Goal: Information Seeking & Learning: Learn about a topic

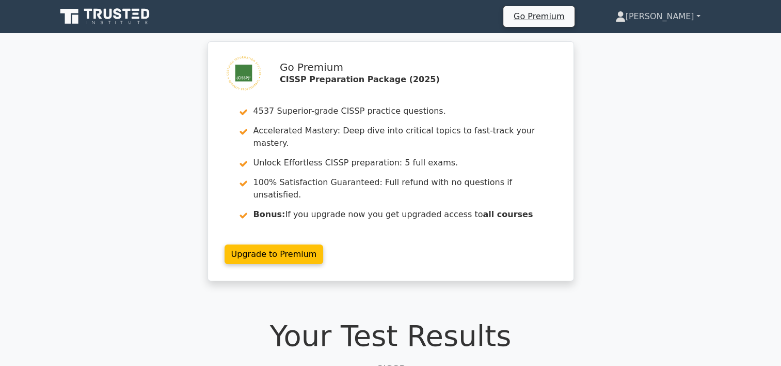
click at [694, 16] on link "[PERSON_NAME]" at bounding box center [658, 16] width 135 height 21
click at [676, 159] on div "Go Premium CISSP Preparation Package (2025) 4537 Superior-grade CISSP practice …" at bounding box center [390, 167] width 781 height 252
click at [122, 18] on icon at bounding box center [105, 17] width 99 height 20
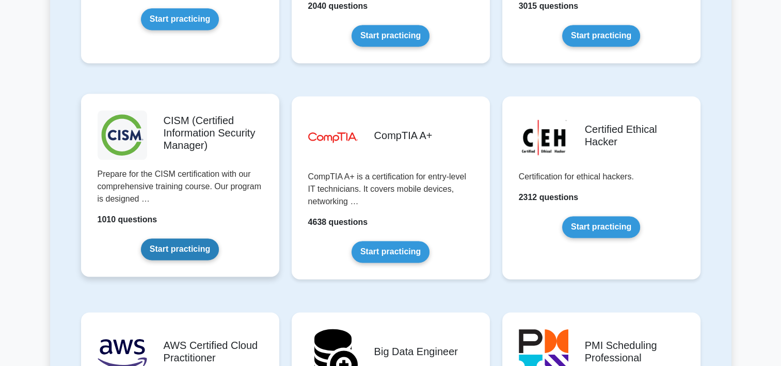
scroll to position [1446, 0]
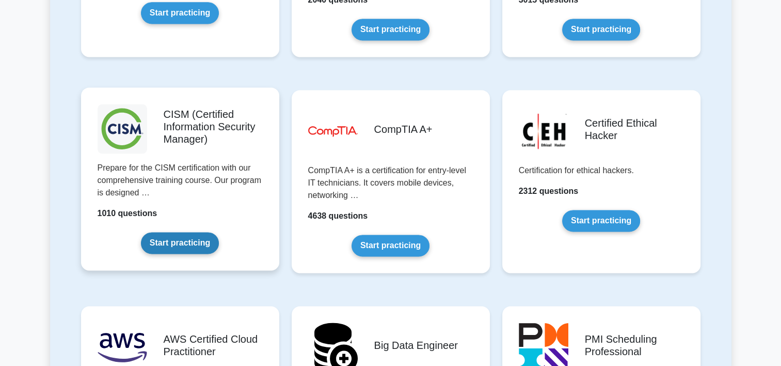
click at [188, 245] on link "Start practicing" at bounding box center [180, 243] width 78 height 22
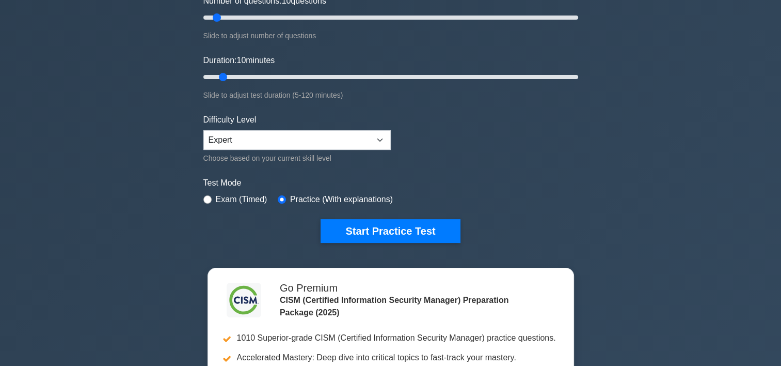
scroll to position [155, 0]
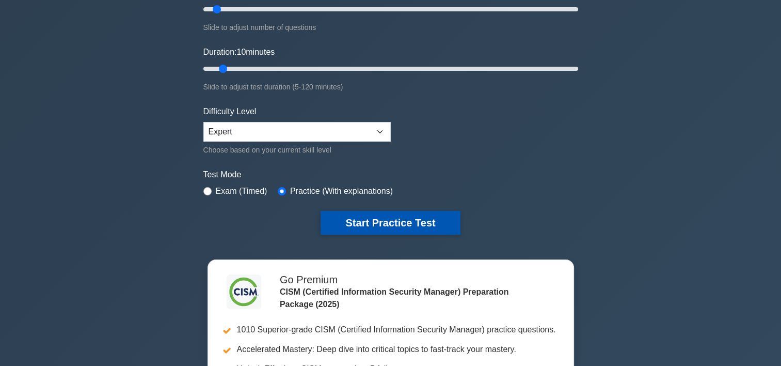
click at [385, 220] on button "Start Practice Test" at bounding box center [390, 223] width 139 height 24
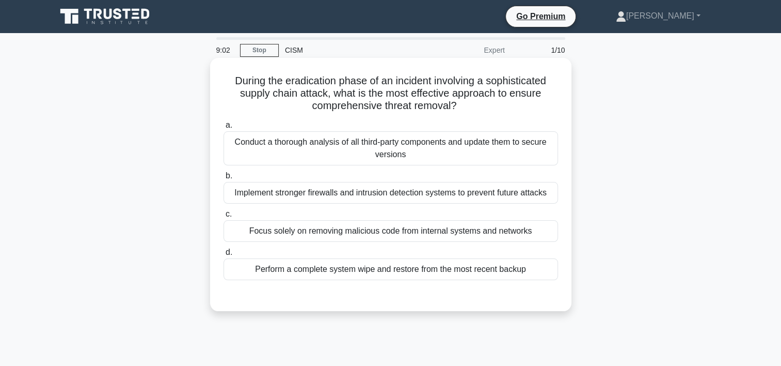
click at [448, 144] on div "Conduct a thorough analysis of all third-party components and update them to se…" at bounding box center [391, 148] width 335 height 34
click at [224, 129] on input "a. Conduct a thorough analysis of all third-party components and update them to…" at bounding box center [224, 125] width 0 height 7
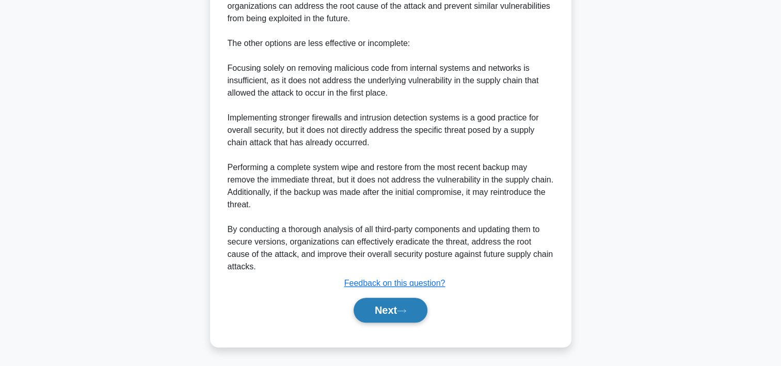
click at [380, 309] on button "Next" at bounding box center [391, 309] width 74 height 25
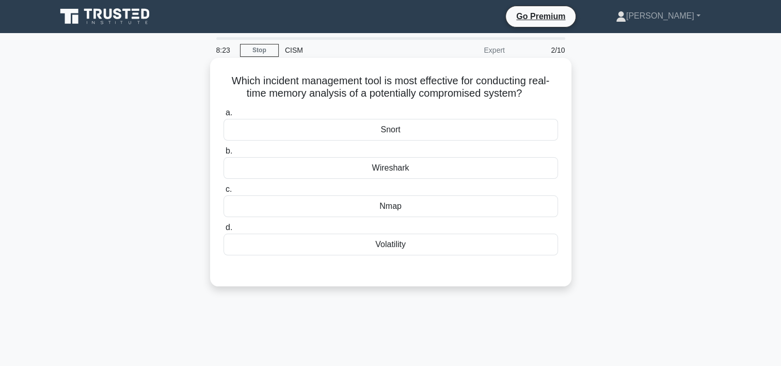
drag, startPoint x: 409, startPoint y: 209, endPoint x: 426, endPoint y: 208, distance: 16.6
click at [409, 210] on div "Nmap" at bounding box center [391, 206] width 335 height 22
click at [224, 193] on input "c. Nmap" at bounding box center [224, 189] width 0 height 7
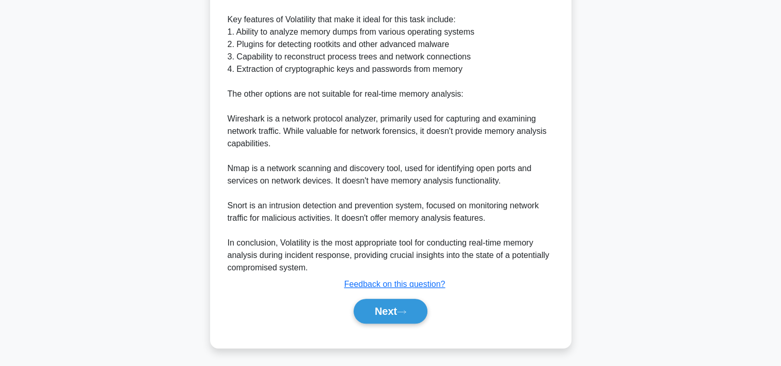
scroll to position [383, 0]
click at [374, 315] on button "Next" at bounding box center [391, 310] width 74 height 25
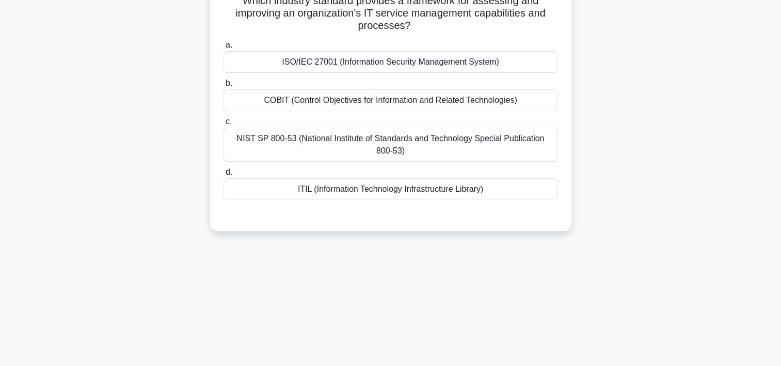
scroll to position [0, 0]
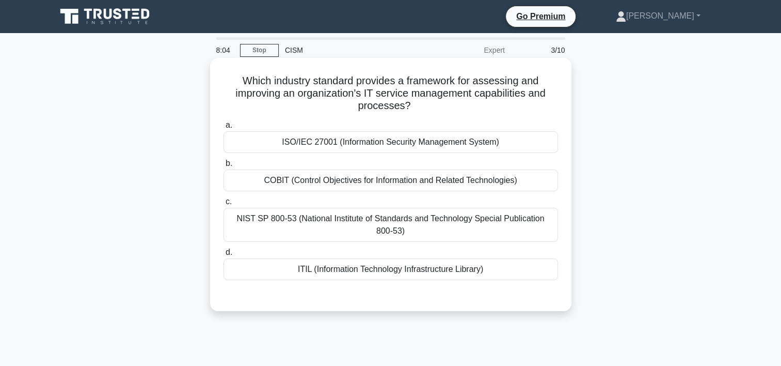
click at [333, 273] on div "ITIL (Information Technology Infrastructure Library)" at bounding box center [391, 269] width 335 height 22
click at [224, 256] on input "d. ITIL (Information Technology Infrastructure Library)" at bounding box center [224, 252] width 0 height 7
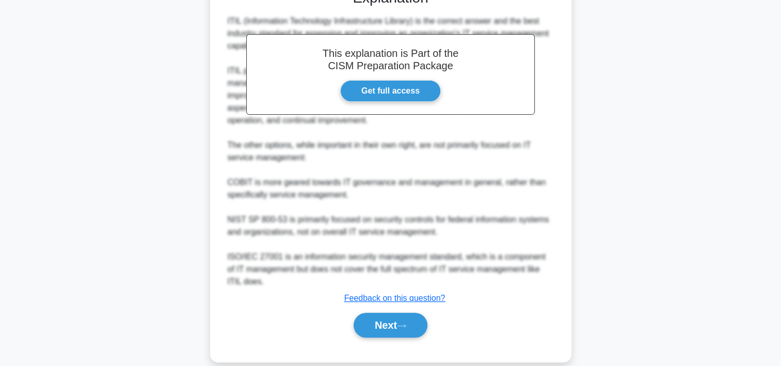
scroll to position [310, 0]
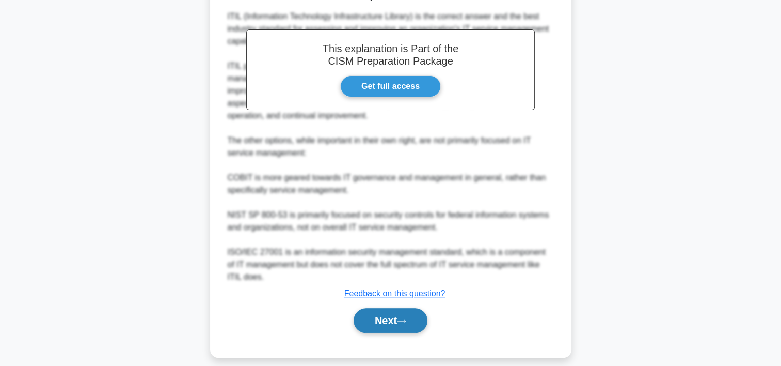
click at [393, 318] on button "Next" at bounding box center [391, 320] width 74 height 25
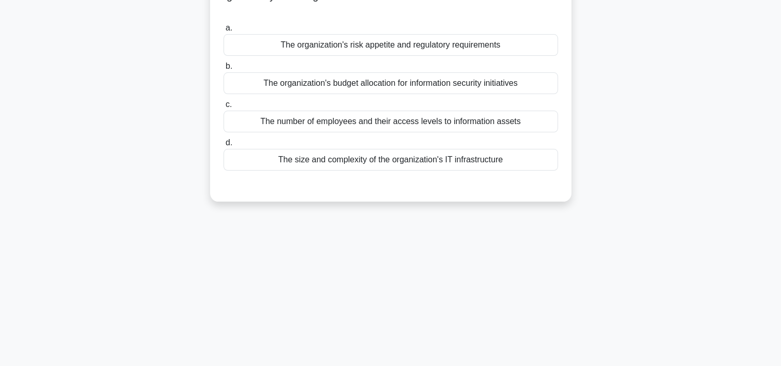
scroll to position [0, 0]
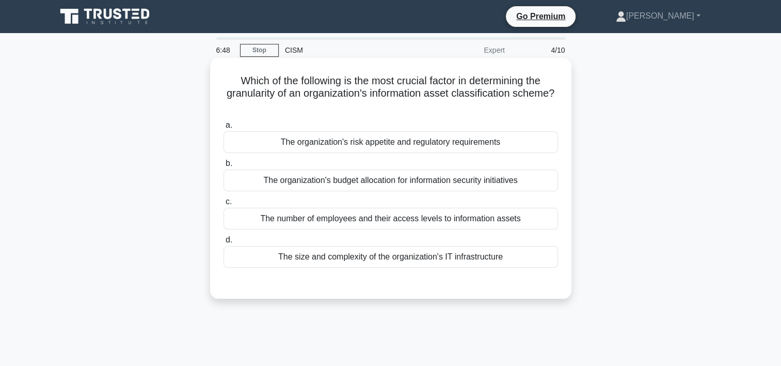
click at [384, 146] on div "The organization's risk appetite and regulatory requirements" at bounding box center [391, 142] width 335 height 22
click at [224, 129] on input "a. The organization's risk appetite and regulatory requirements" at bounding box center [224, 125] width 0 height 7
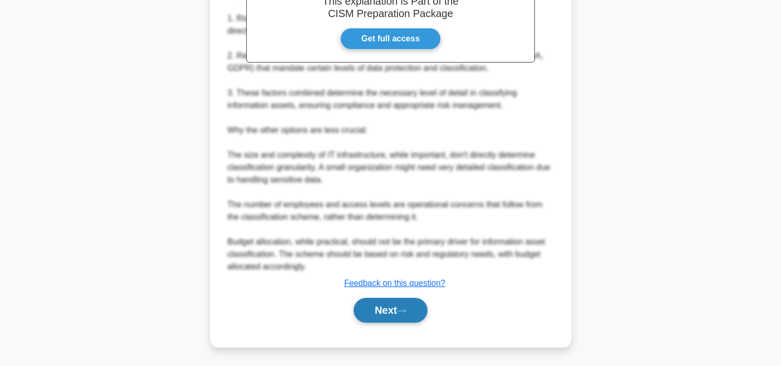
drag, startPoint x: 403, startPoint y: 310, endPoint x: 414, endPoint y: 310, distance: 10.8
click at [404, 311] on icon at bounding box center [401, 311] width 9 height 6
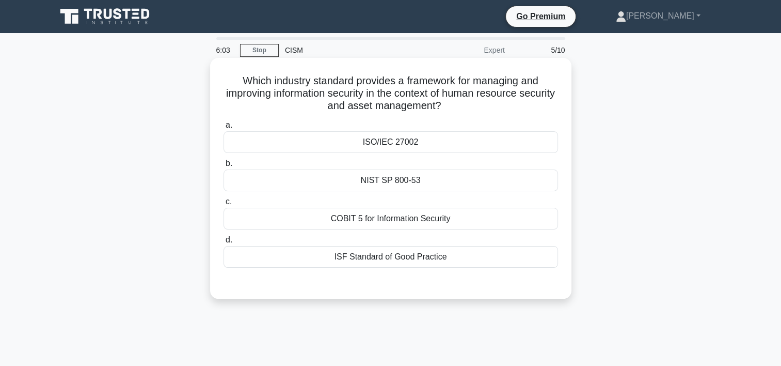
click at [402, 144] on div "ISO/IEC 27002" at bounding box center [391, 142] width 335 height 22
click at [224, 129] on input "a. ISO/IEC 27002" at bounding box center [224, 125] width 0 height 7
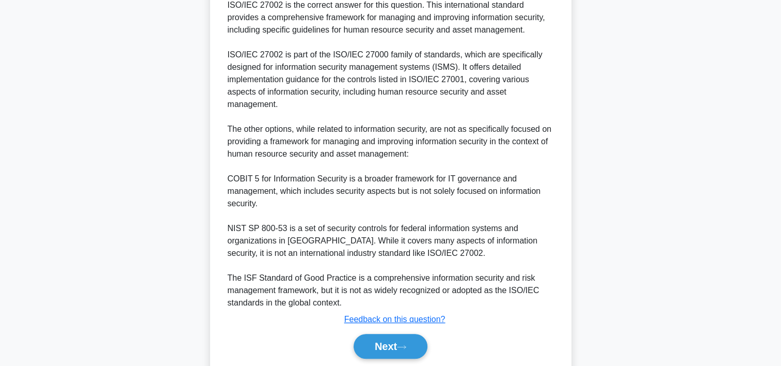
scroll to position [310, 0]
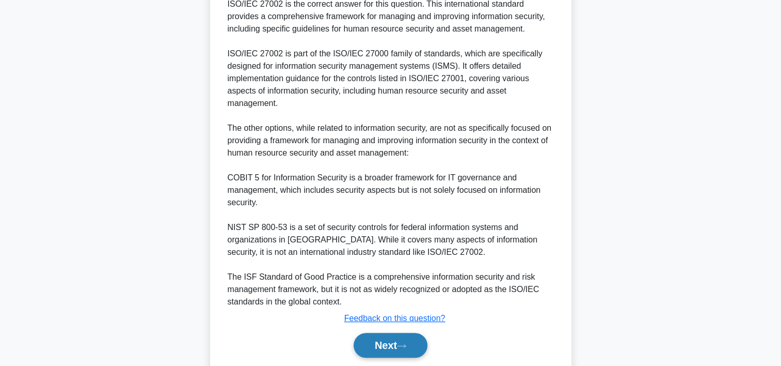
drag, startPoint x: 396, startPoint y: 349, endPoint x: 410, endPoint y: 334, distance: 20.5
click at [396, 348] on button "Next" at bounding box center [391, 345] width 74 height 25
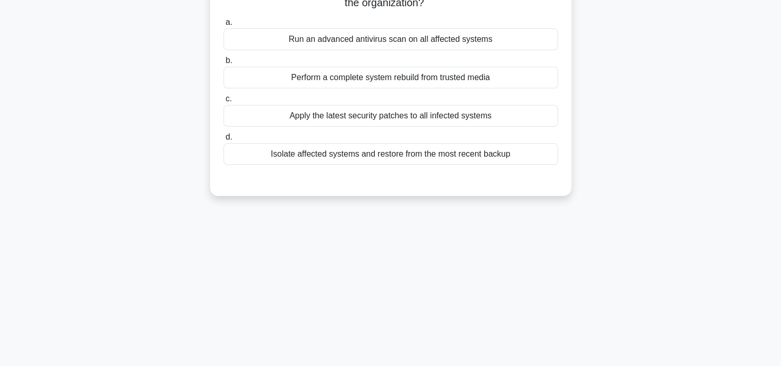
scroll to position [0, 0]
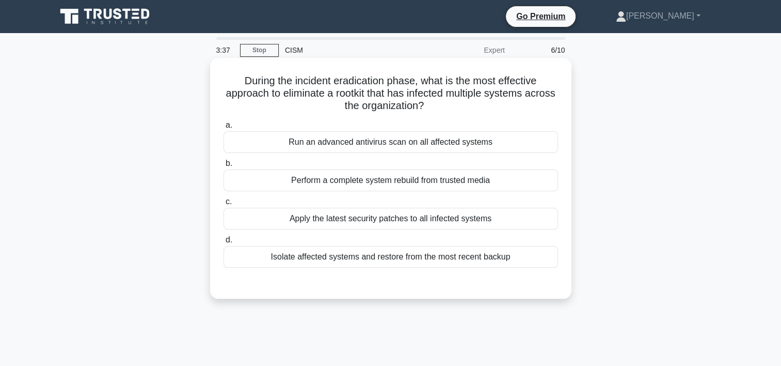
click at [418, 262] on div "Isolate affected systems and restore from the most recent backup" at bounding box center [391, 257] width 335 height 22
drag, startPoint x: 418, startPoint y: 262, endPoint x: 296, endPoint y: 252, distance: 122.4
click at [297, 252] on div "Isolate affected systems and restore from the most recent backup" at bounding box center [391, 257] width 335 height 22
click at [224, 243] on input "d. Isolate affected systems and restore from the most recent backup" at bounding box center [224, 240] width 0 height 7
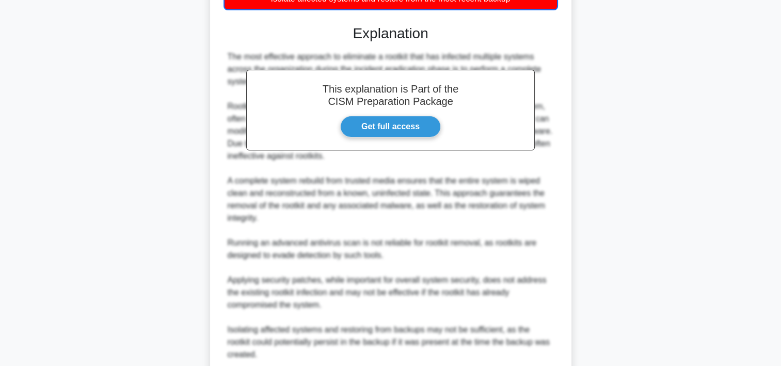
scroll to position [383, 0]
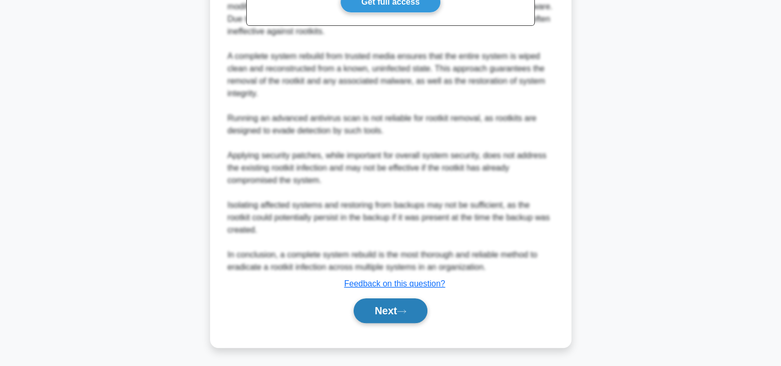
click at [391, 312] on button "Next" at bounding box center [391, 310] width 74 height 25
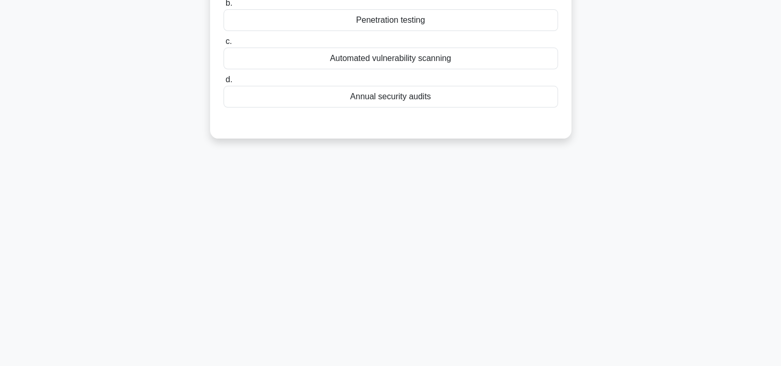
scroll to position [0, 0]
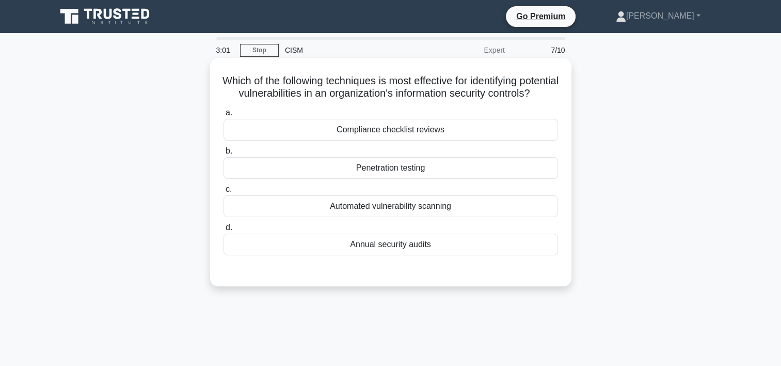
click at [414, 179] on div "Penetration testing" at bounding box center [391, 168] width 335 height 22
click at [224, 154] on input "b. Penetration testing" at bounding box center [224, 151] width 0 height 7
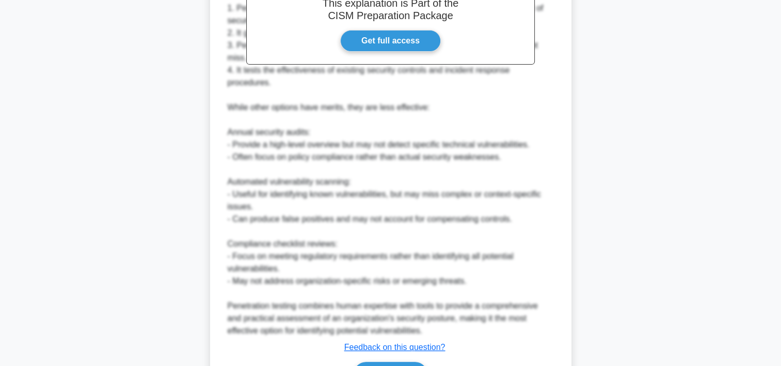
scroll to position [395, 0]
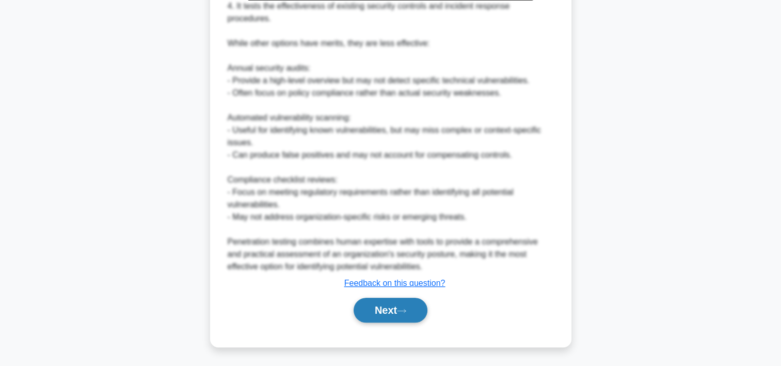
click at [377, 320] on button "Next" at bounding box center [391, 309] width 74 height 25
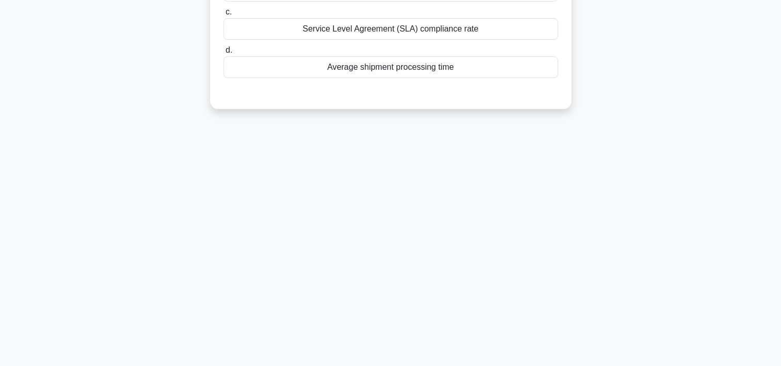
scroll to position [0, 0]
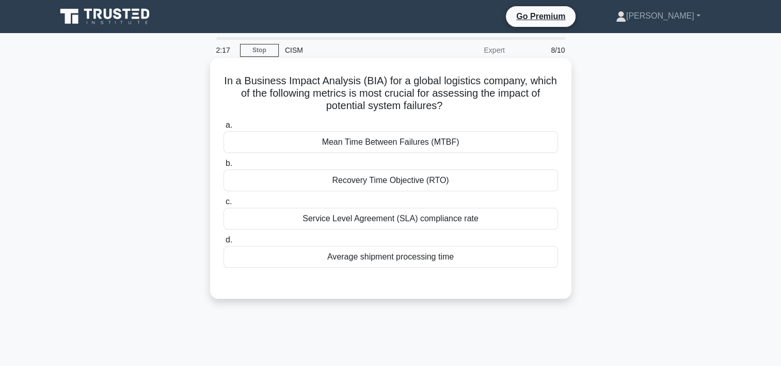
click at [417, 184] on div "Recovery Time Objective (RTO)" at bounding box center [391, 180] width 335 height 22
click at [224, 167] on input "b. Recovery Time Objective (RTO)" at bounding box center [224, 163] width 0 height 7
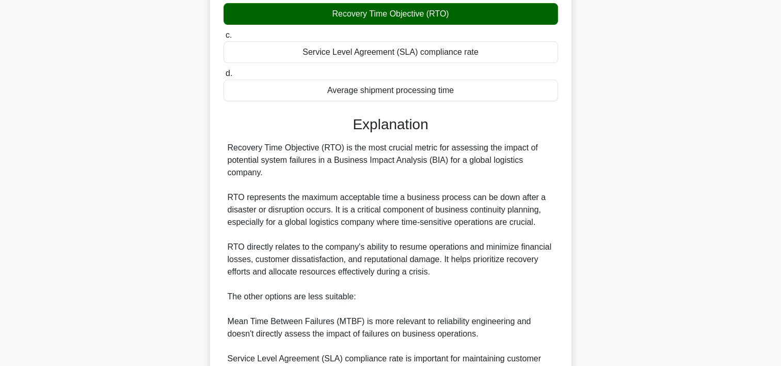
scroll to position [308, 0]
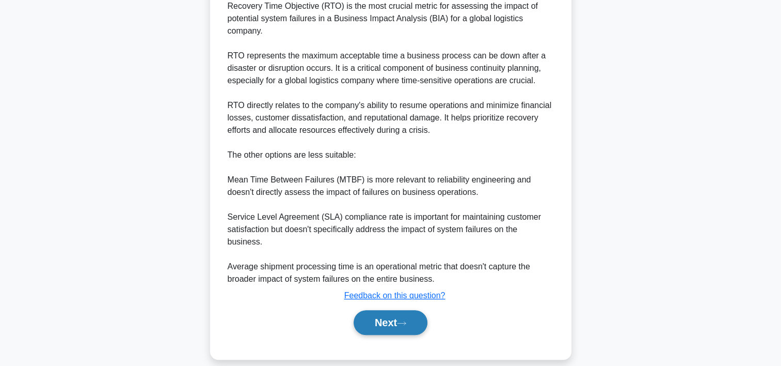
click at [386, 312] on button "Next" at bounding box center [391, 322] width 74 height 25
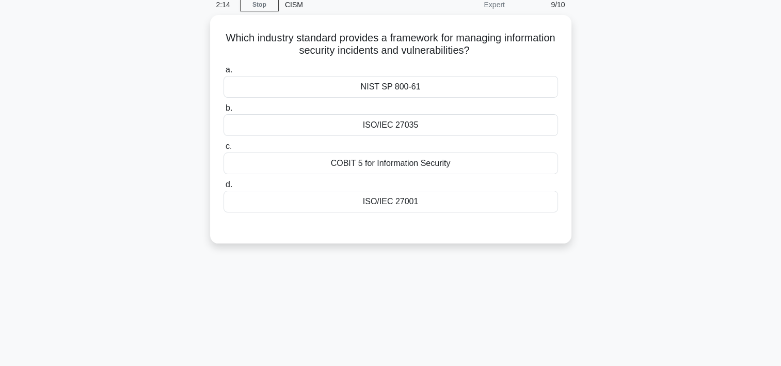
scroll to position [0, 0]
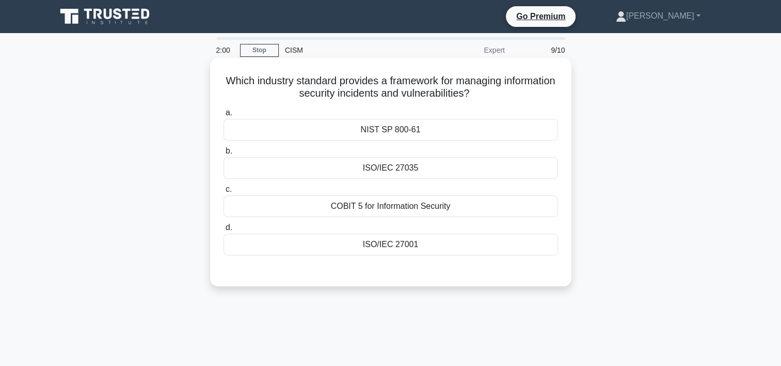
click at [391, 248] on div "ISO/IEC 27001" at bounding box center [391, 244] width 335 height 22
click at [224, 231] on input "d. ISO/IEC 27001" at bounding box center [224, 227] width 0 height 7
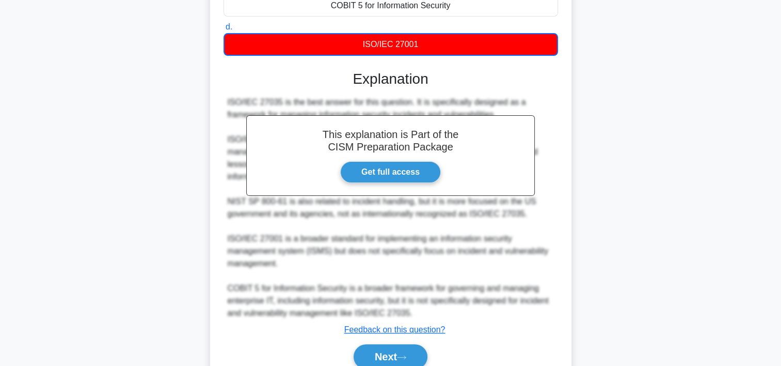
scroll to position [207, 0]
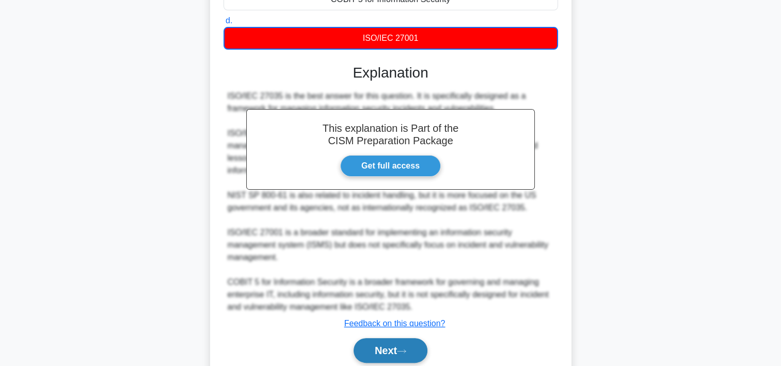
click at [402, 349] on icon at bounding box center [401, 351] width 9 height 6
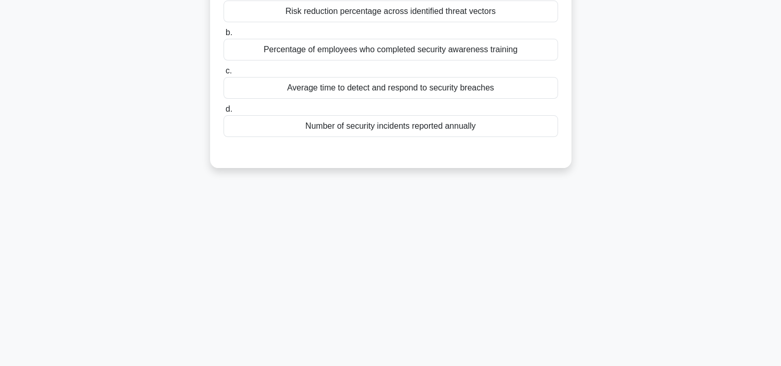
scroll to position [0, 0]
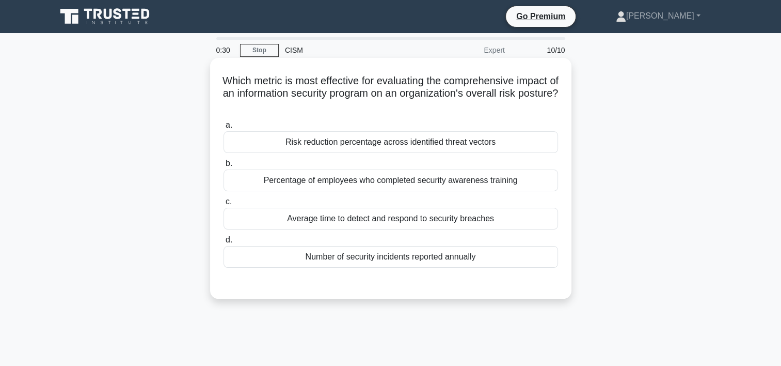
click at [341, 220] on div "Average time to detect and respond to security breaches" at bounding box center [391, 219] width 335 height 22
click at [224, 205] on input "c. Average time to detect and respond to security breaches" at bounding box center [224, 201] width 0 height 7
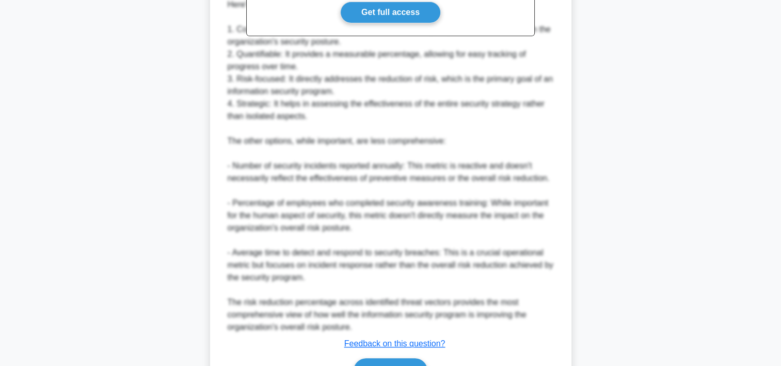
scroll to position [432, 0]
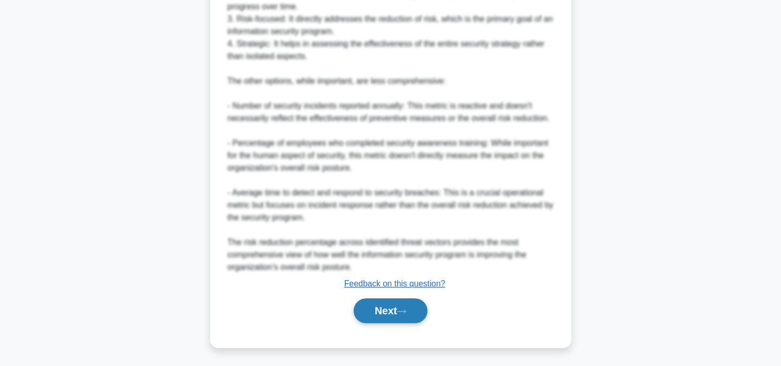
click at [405, 314] on button "Next" at bounding box center [391, 310] width 74 height 25
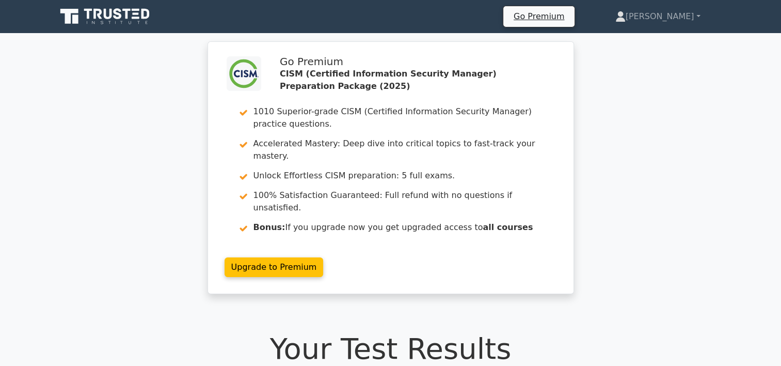
click at [87, 15] on icon at bounding box center [105, 17] width 99 height 20
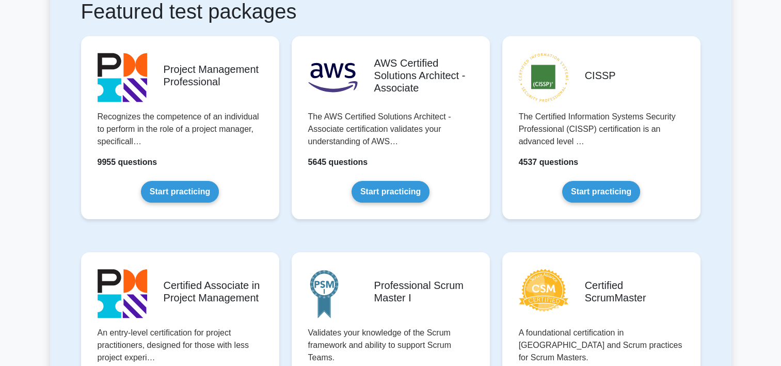
scroll to position [207, 0]
